Goal: Check status: Check status

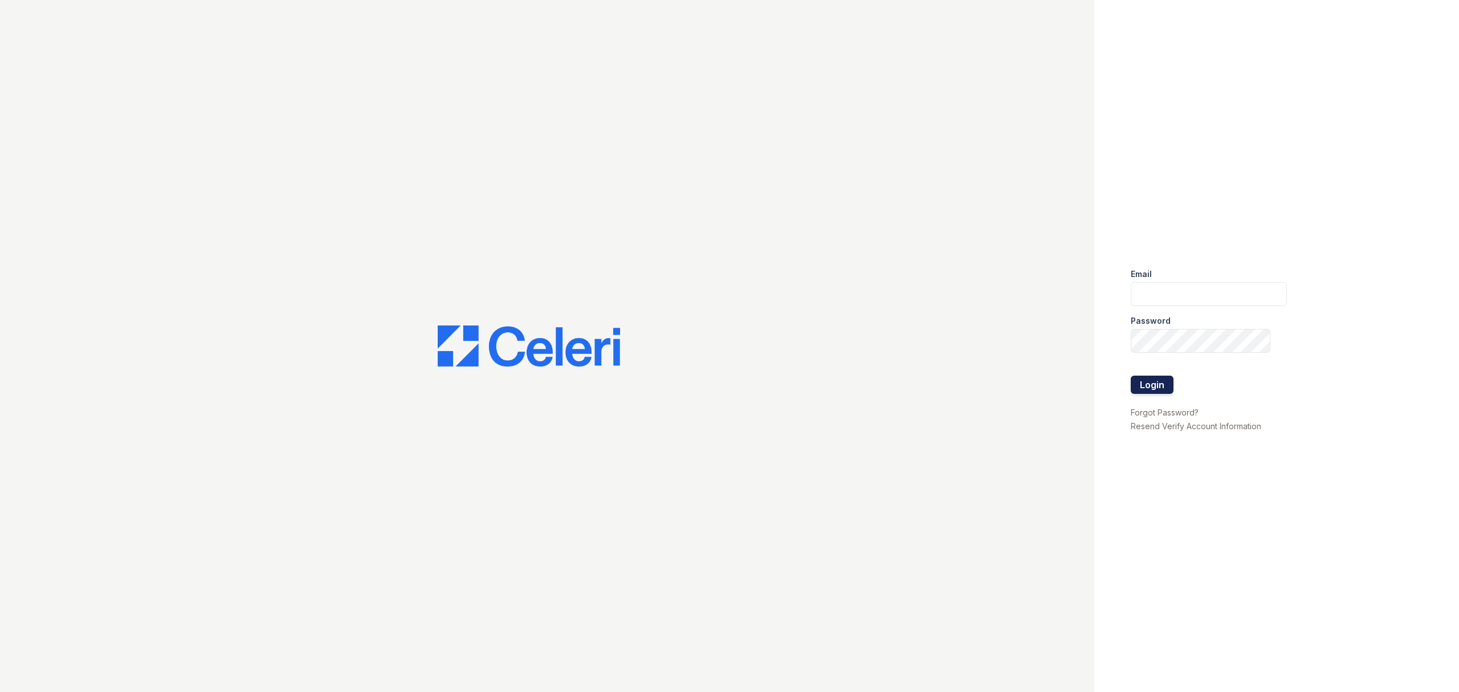
type input "[EMAIL_ADDRESS][DOMAIN_NAME]"
click at [1154, 385] on button "Login" at bounding box center [1152, 385] width 43 height 18
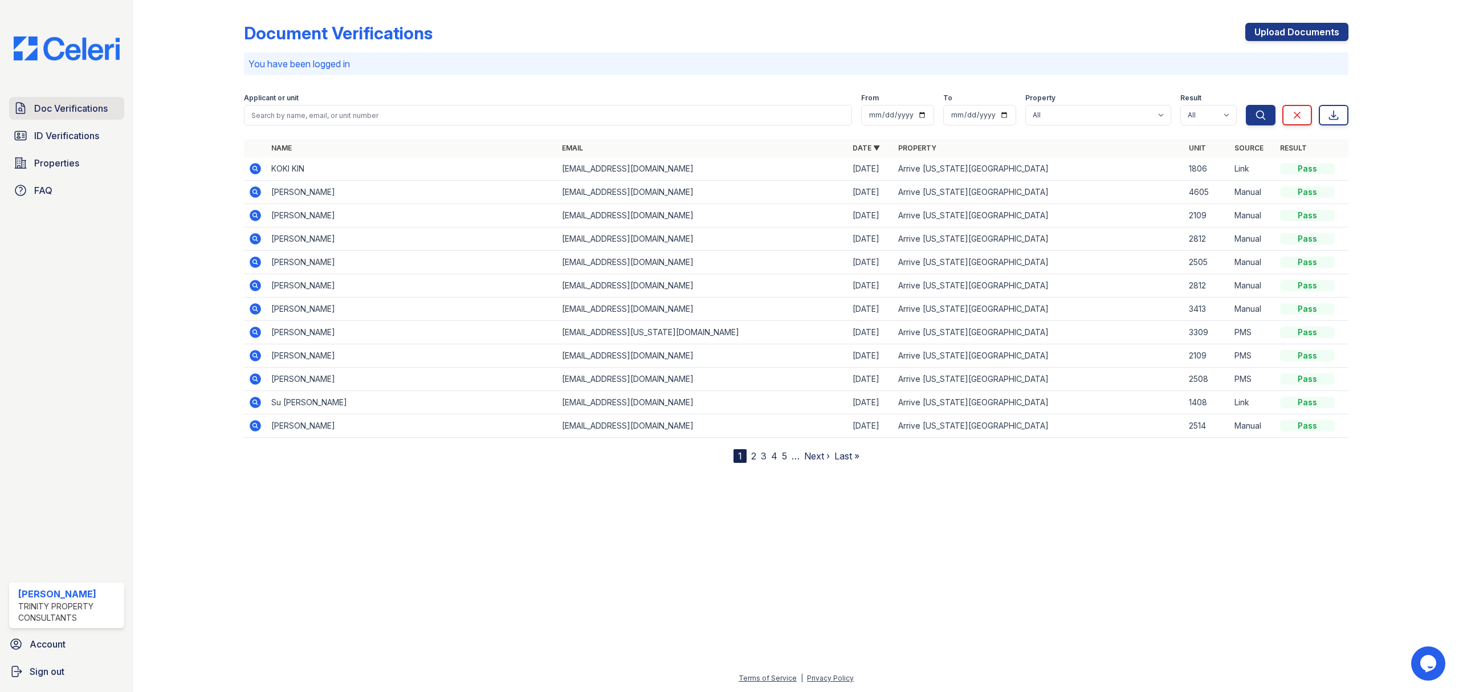
click at [74, 110] on span "Doc Verifications" at bounding box center [71, 108] width 74 height 14
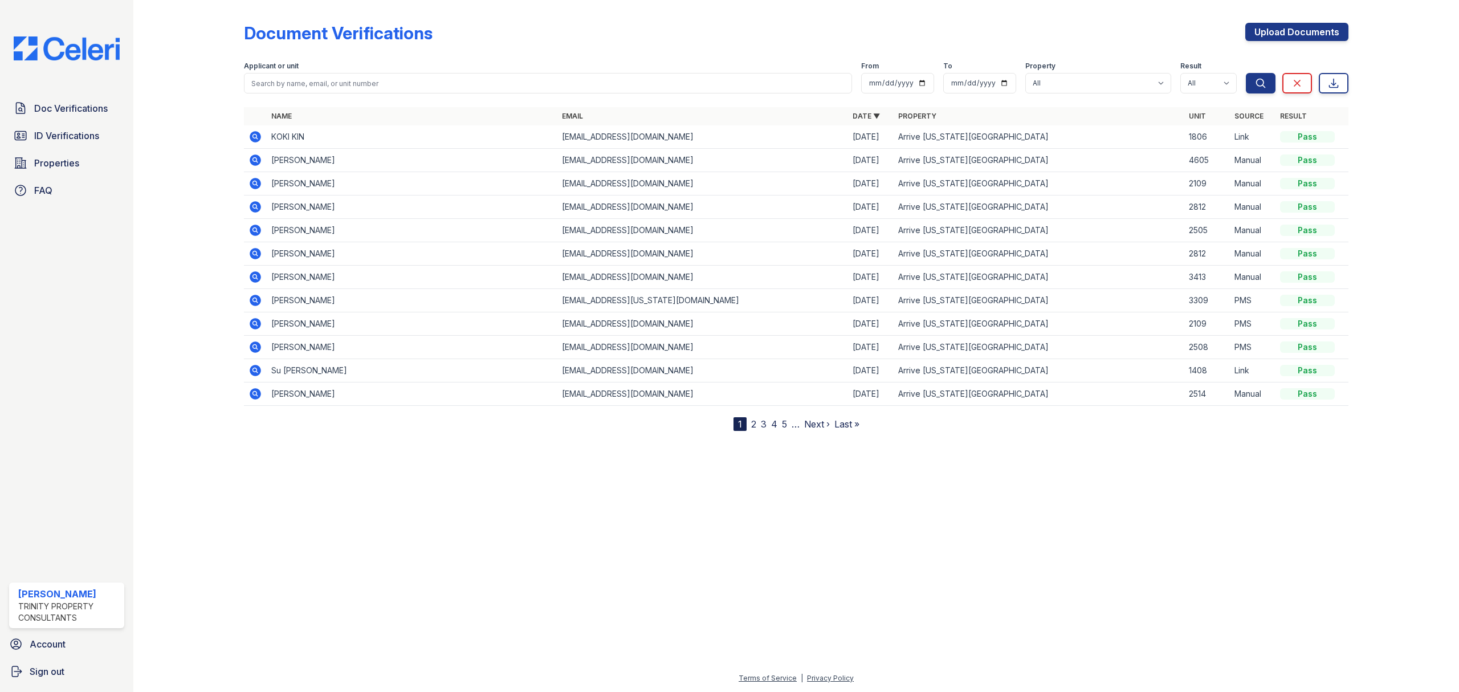
click at [250, 136] on icon at bounding box center [255, 136] width 11 height 11
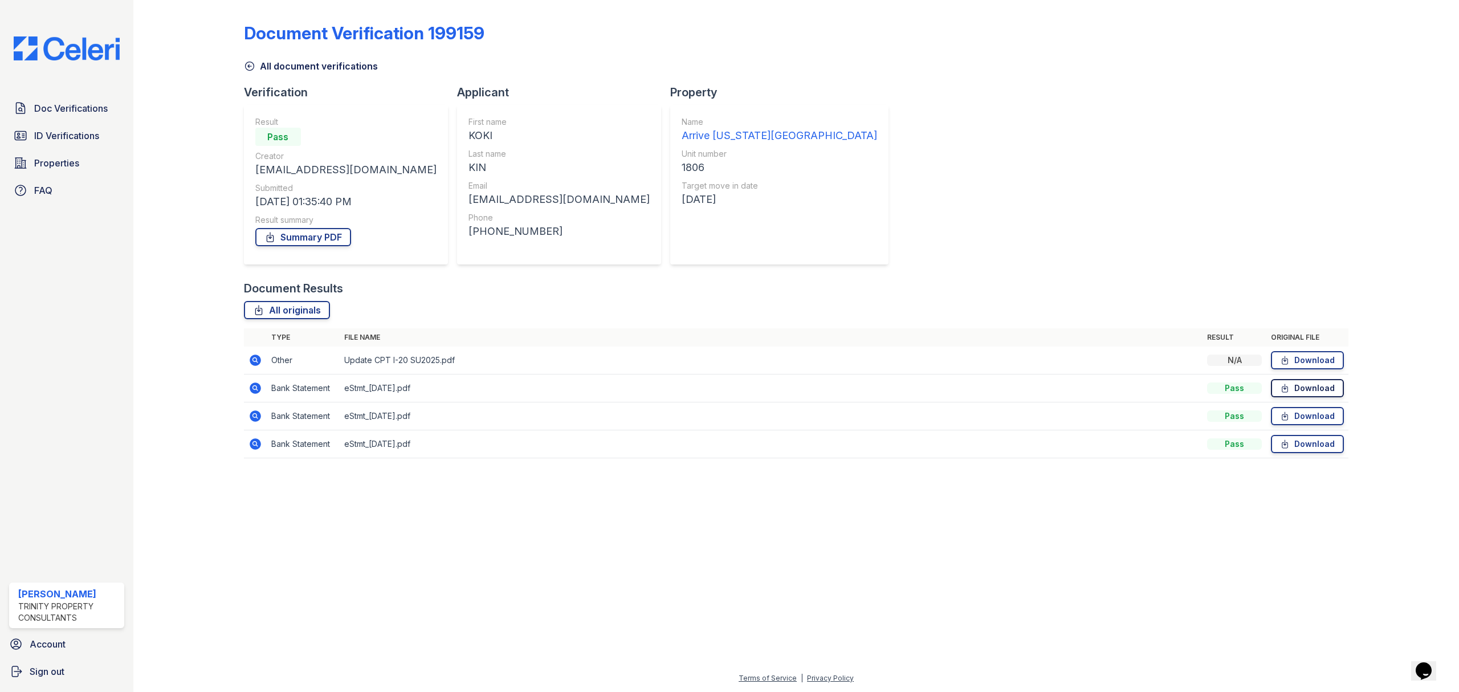
click at [1304, 389] on link "Download" at bounding box center [1307, 388] width 73 height 18
click at [1307, 421] on link "Download" at bounding box center [1307, 416] width 73 height 18
click at [1311, 442] on link "Download" at bounding box center [1307, 444] width 73 height 18
drag, startPoint x: 1300, startPoint y: 356, endPoint x: 1290, endPoint y: 348, distance: 12.9
click at [1300, 356] on link "Download" at bounding box center [1307, 360] width 73 height 18
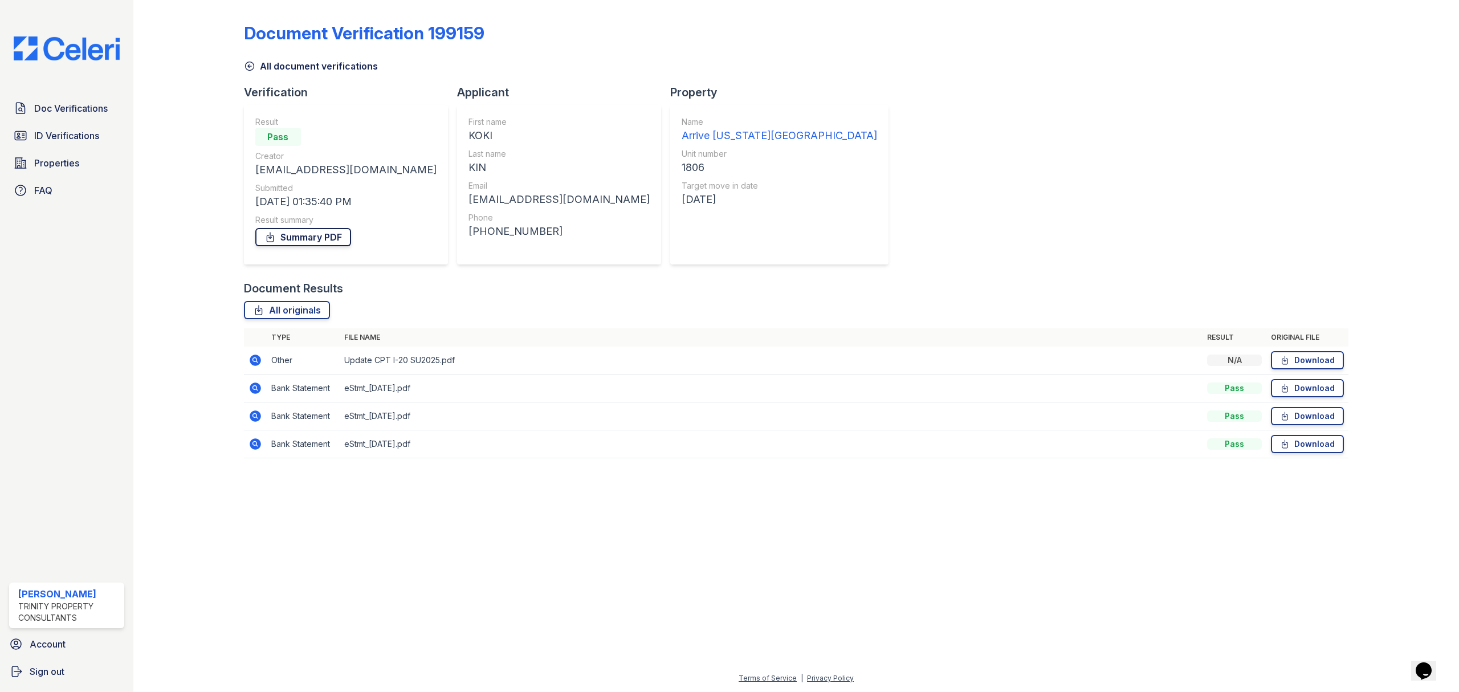
click at [301, 236] on link "Summary PDF" at bounding box center [303, 237] width 96 height 18
drag, startPoint x: 51, startPoint y: 131, endPoint x: 92, endPoint y: 106, distance: 48.6
click at [53, 130] on span "ID Verifications" at bounding box center [66, 136] width 65 height 14
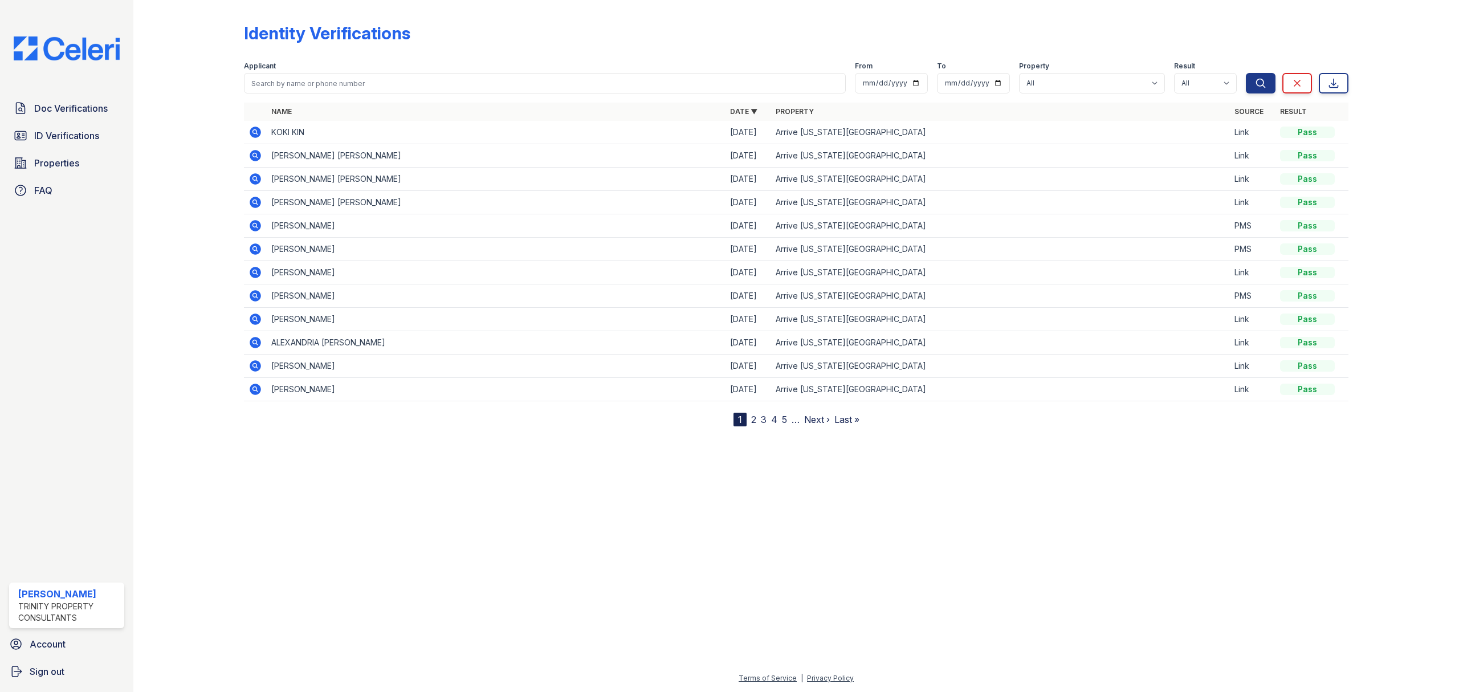
click at [252, 133] on icon at bounding box center [255, 132] width 11 height 11
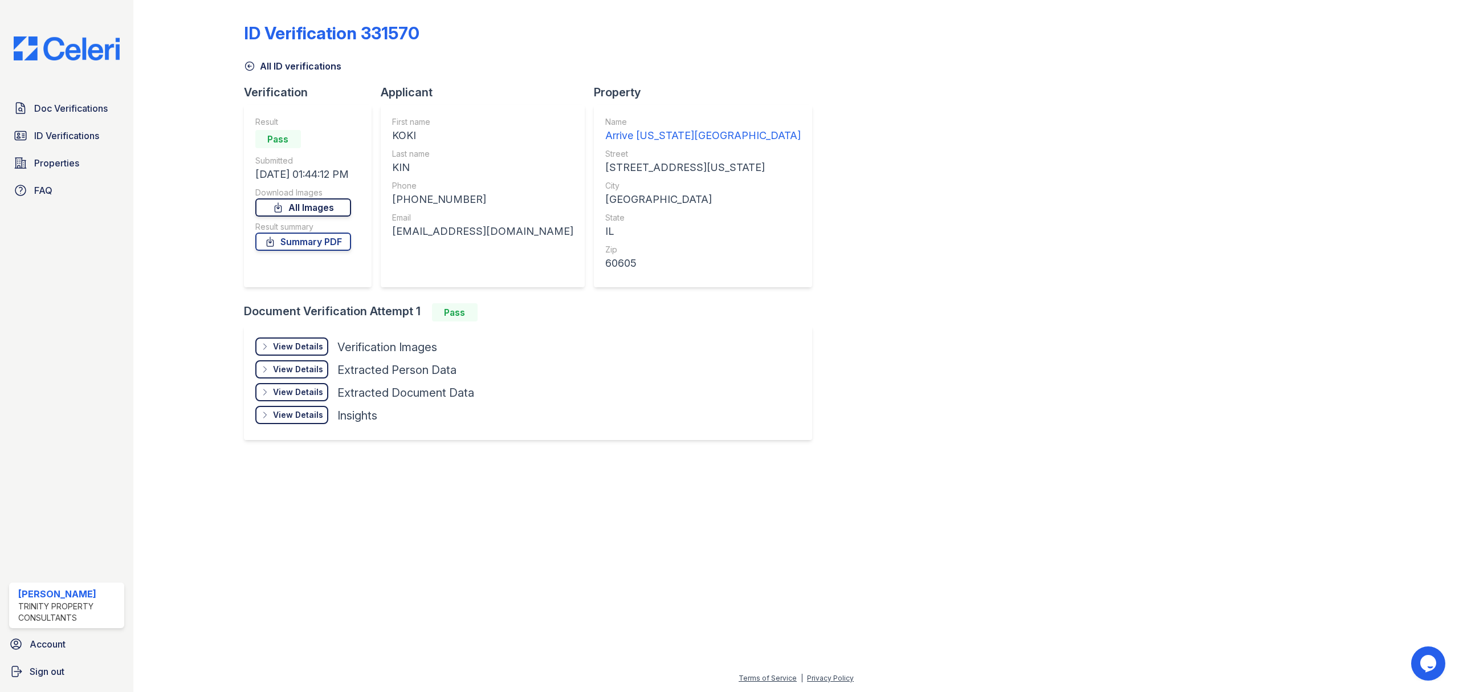
click at [297, 211] on link "All Images" at bounding box center [303, 207] width 96 height 18
drag, startPoint x: 297, startPoint y: 240, endPoint x: 655, endPoint y: 237, distance: 357.9
click at [297, 240] on link "Summary PDF" at bounding box center [303, 241] width 96 height 18
click at [54, 111] on span "Doc Verifications" at bounding box center [71, 108] width 74 height 14
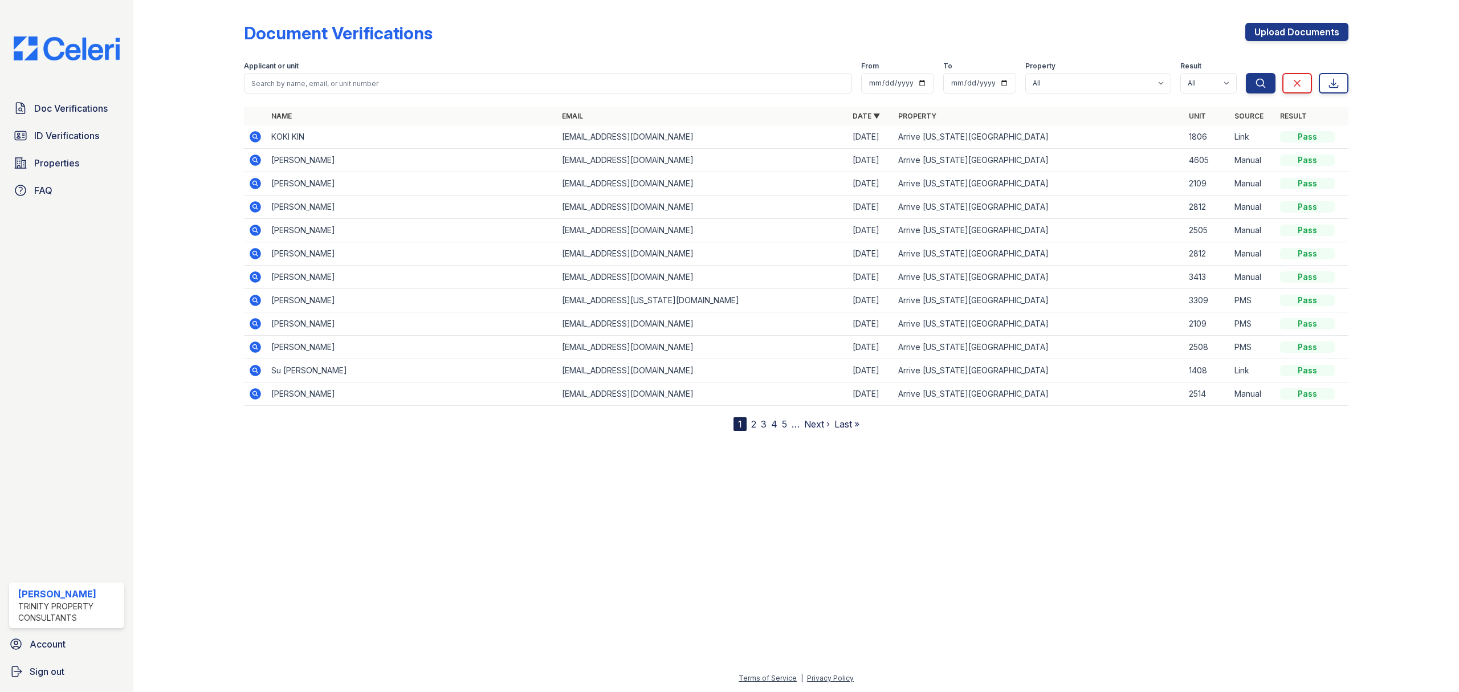
click at [256, 138] on icon at bounding box center [255, 137] width 14 height 14
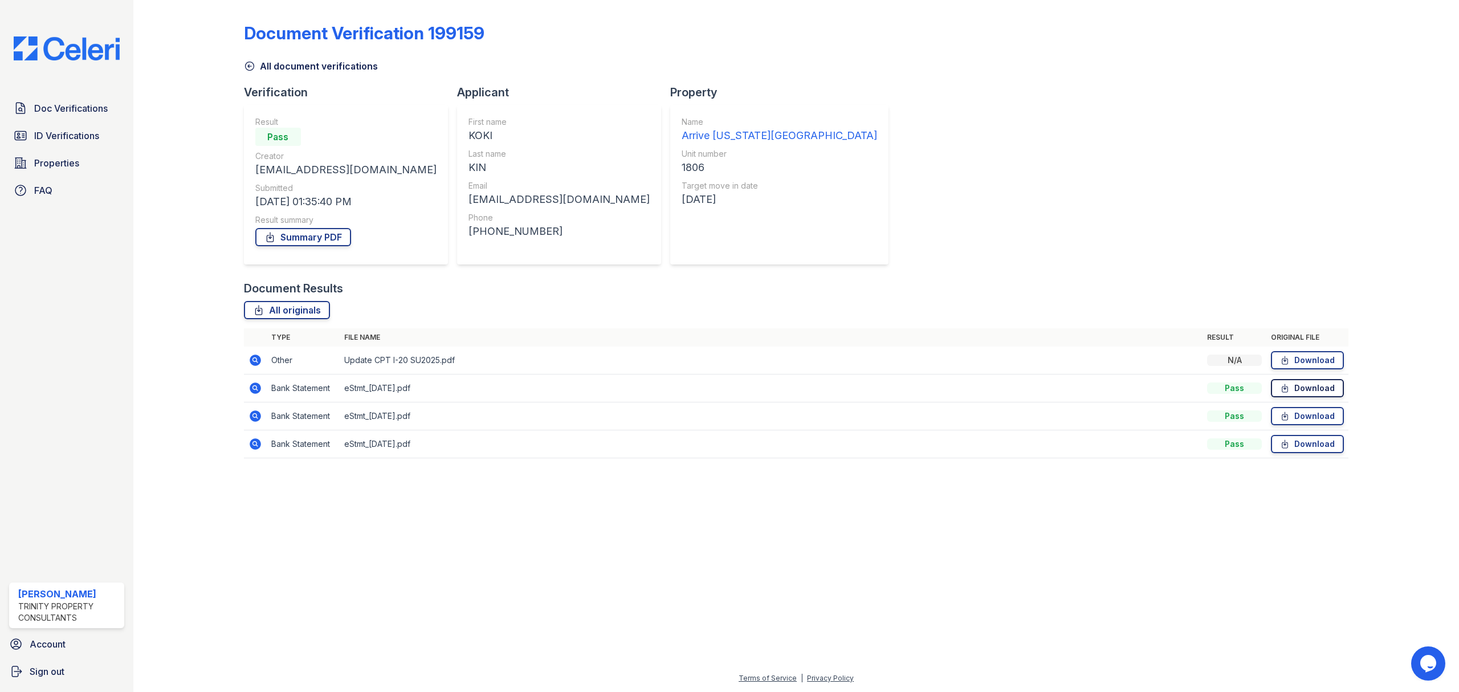
click at [1291, 383] on link "Download" at bounding box center [1307, 388] width 73 height 18
click at [1295, 415] on link "Download" at bounding box center [1307, 416] width 73 height 18
drag, startPoint x: 1297, startPoint y: 440, endPoint x: 1284, endPoint y: 438, distance: 13.2
click at [1297, 440] on link "Download" at bounding box center [1307, 444] width 73 height 18
click at [51, 138] on span "ID Verifications" at bounding box center [66, 136] width 65 height 14
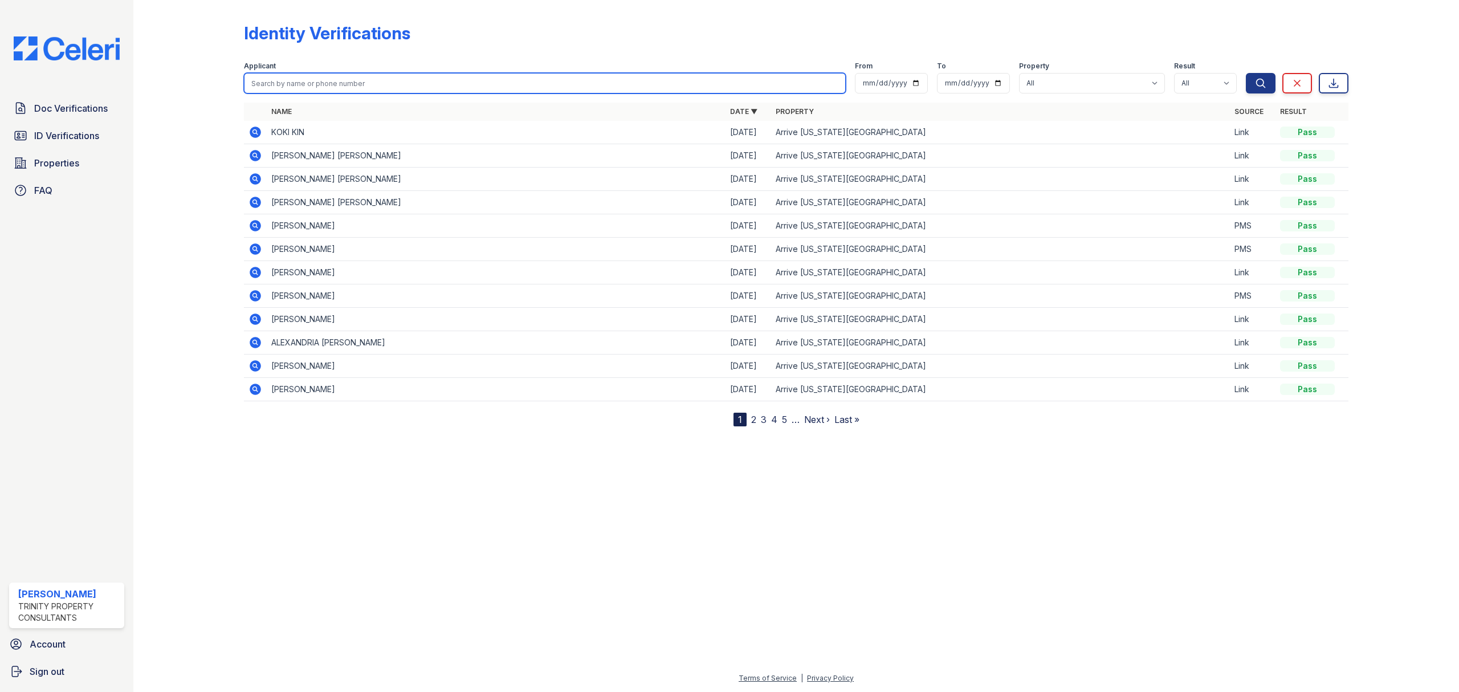
drag, startPoint x: 393, startPoint y: 85, endPoint x: 404, endPoint y: 77, distance: 13.6
click at [393, 85] on input "search" at bounding box center [545, 83] width 602 height 21
type input "meixuan"
click at [1246, 73] on button "Search" at bounding box center [1261, 83] width 30 height 21
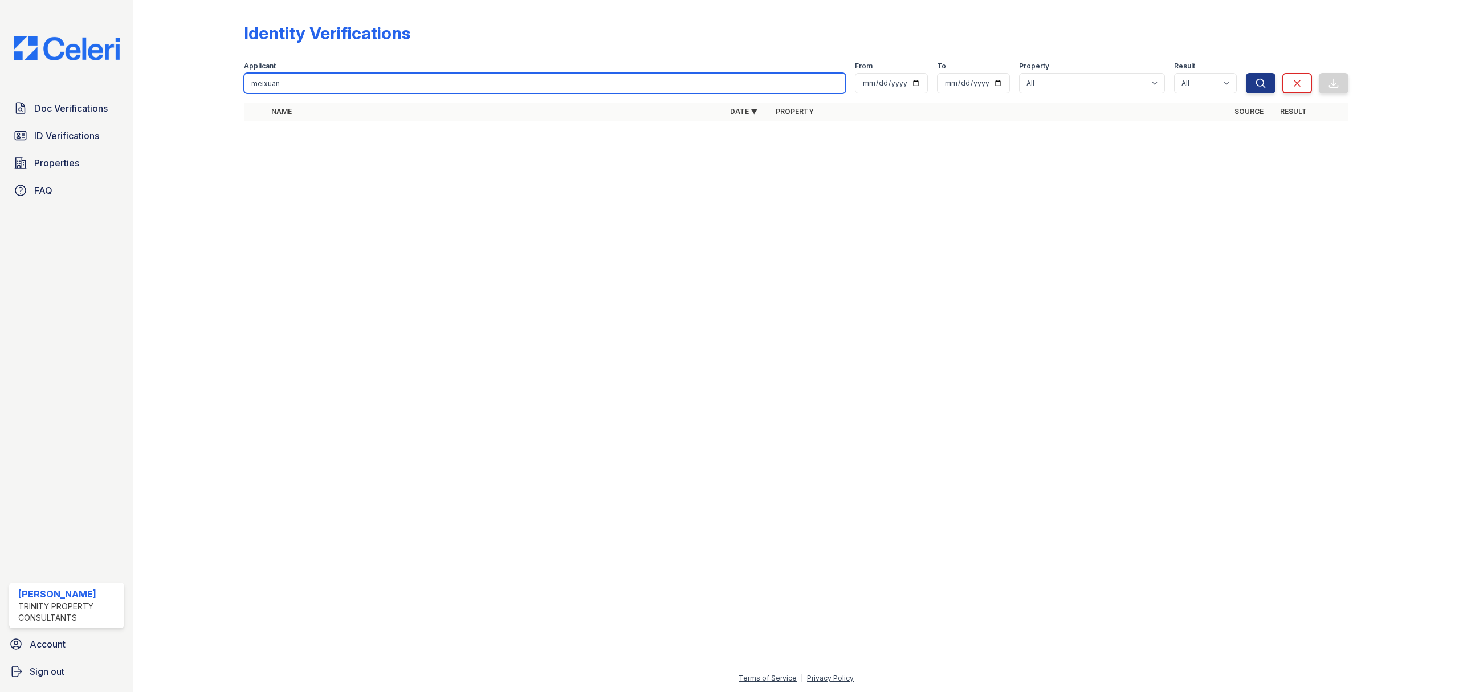
drag, startPoint x: 381, startPoint y: 76, endPoint x: 133, endPoint y: 85, distance: 248.6
click at [133, 85] on div "Doc Verifications ID Verifications Properties FAQ Ashley Yates Trinity Property…" at bounding box center [729, 346] width 1459 height 692
type input "Mei"
click at [1246, 73] on button "Search" at bounding box center [1261, 83] width 30 height 21
